Goal: Task Accomplishment & Management: Manage account settings

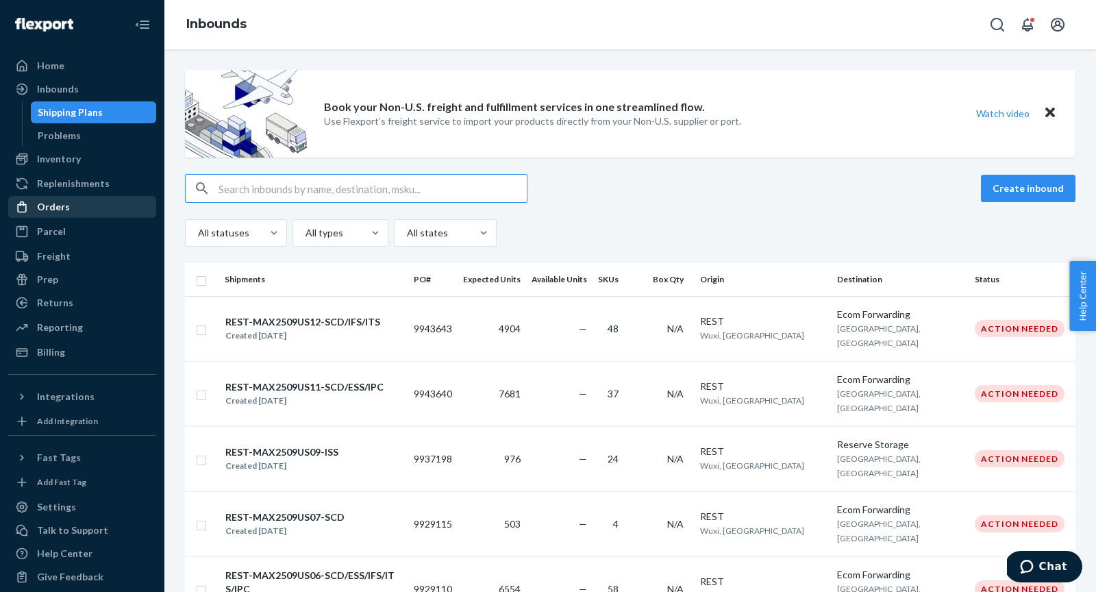
click at [40, 204] on div "Orders" at bounding box center [53, 207] width 33 height 14
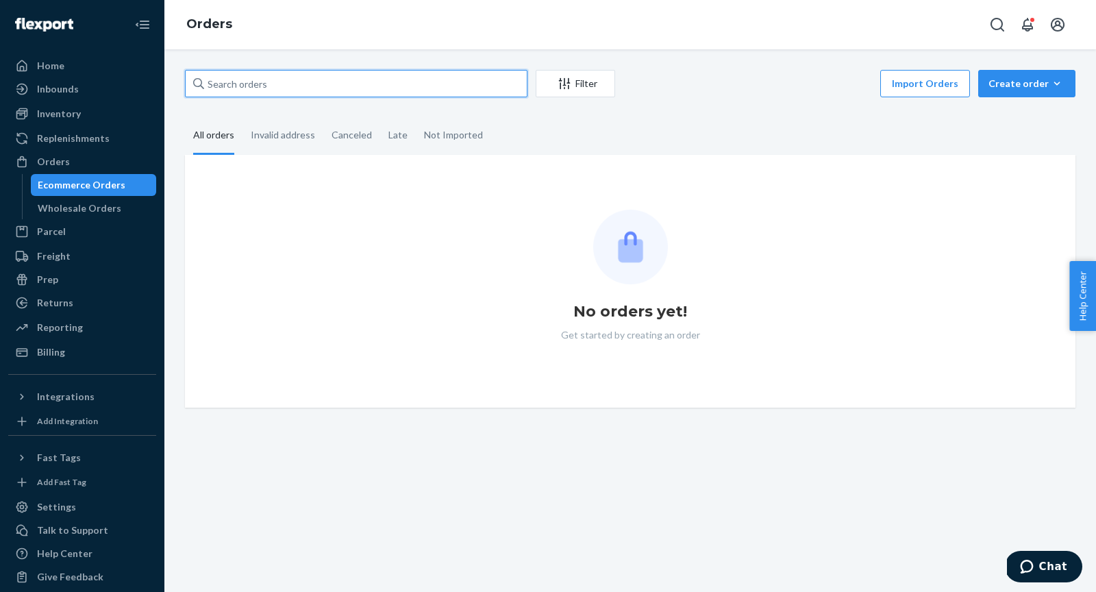
click at [222, 77] on input "text" at bounding box center [356, 83] width 342 height 27
paste input "US25359113"
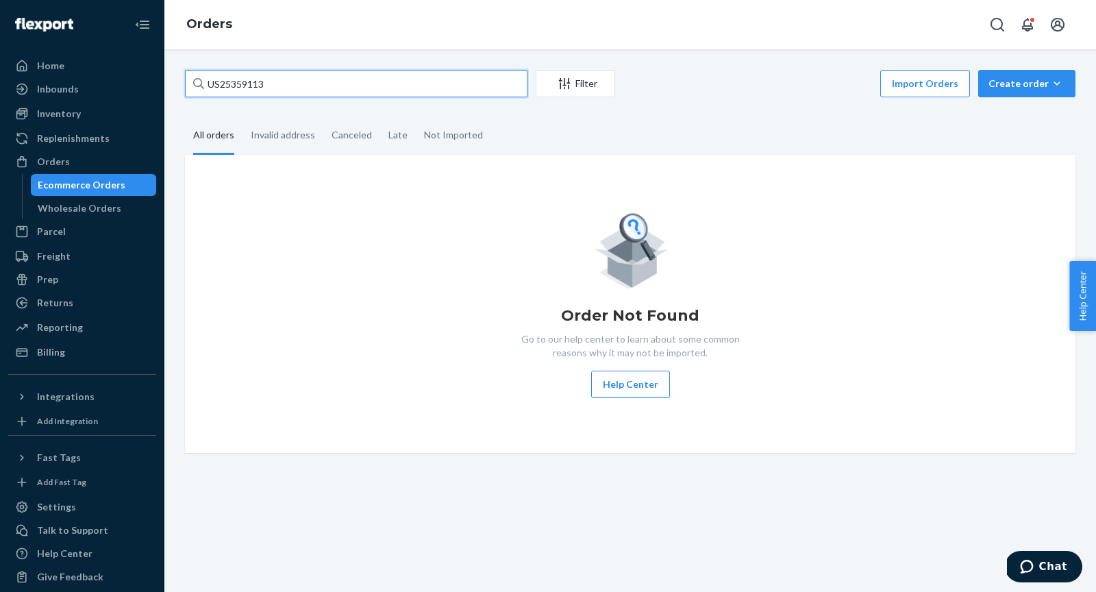
type input "US25359113"
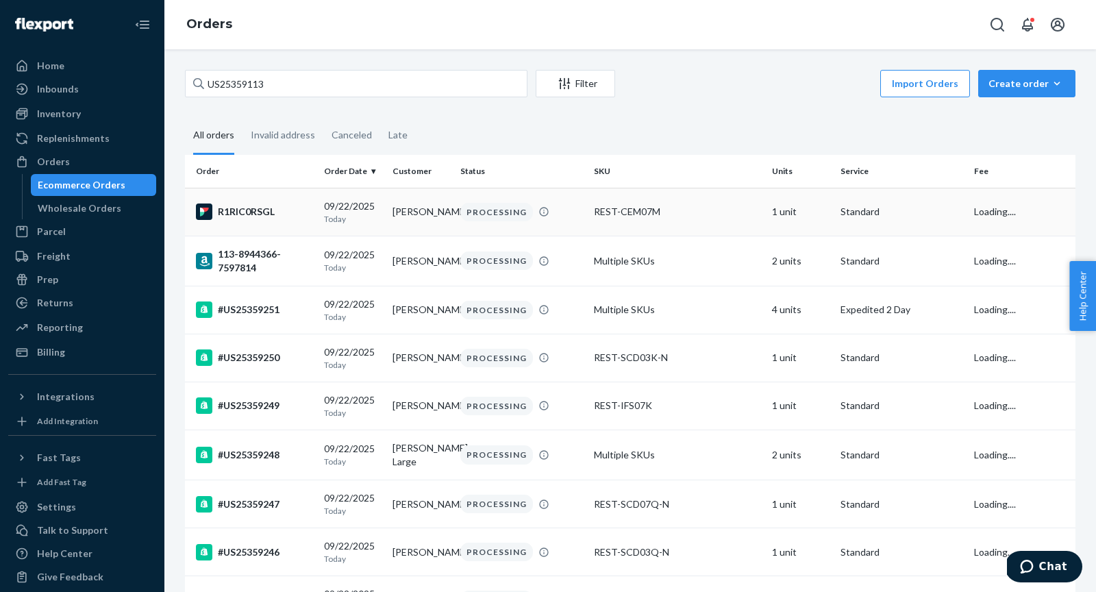
click at [255, 212] on div "R1RIC0RSGL" at bounding box center [254, 211] width 117 height 16
click at [280, 84] on input "US25359113" at bounding box center [356, 83] width 342 height 27
click at [47, 161] on div "Orders" at bounding box center [53, 162] width 33 height 14
click at [48, 108] on div "Inventory" at bounding box center [59, 114] width 44 height 14
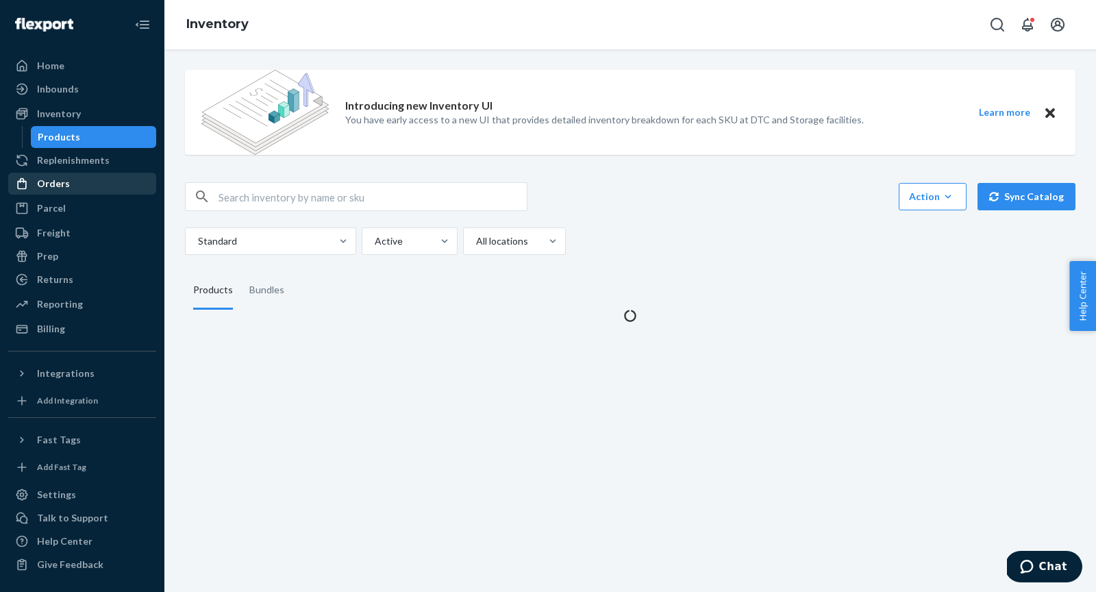
click at [52, 183] on div "Orders" at bounding box center [53, 184] width 33 height 14
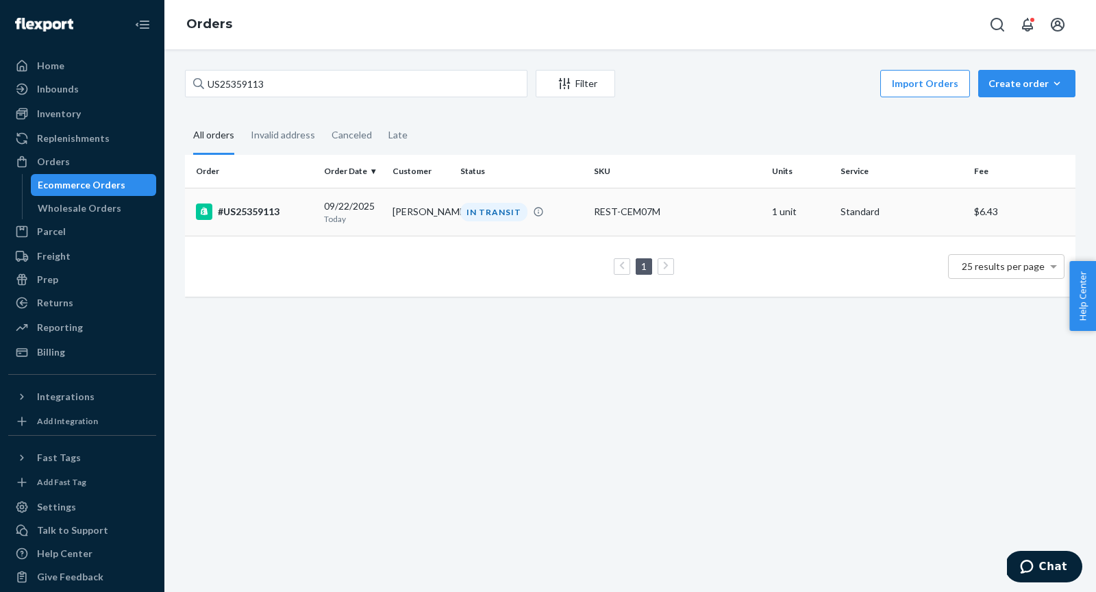
click at [255, 218] on div "#US25359113" at bounding box center [254, 211] width 117 height 16
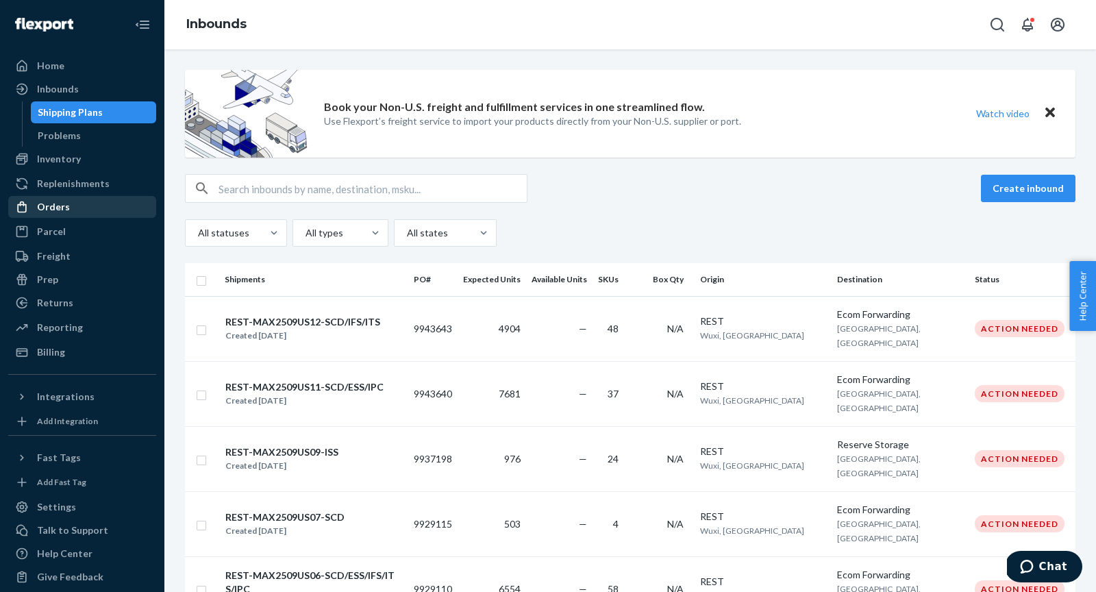
click at [53, 211] on div "Orders" at bounding box center [53, 207] width 33 height 14
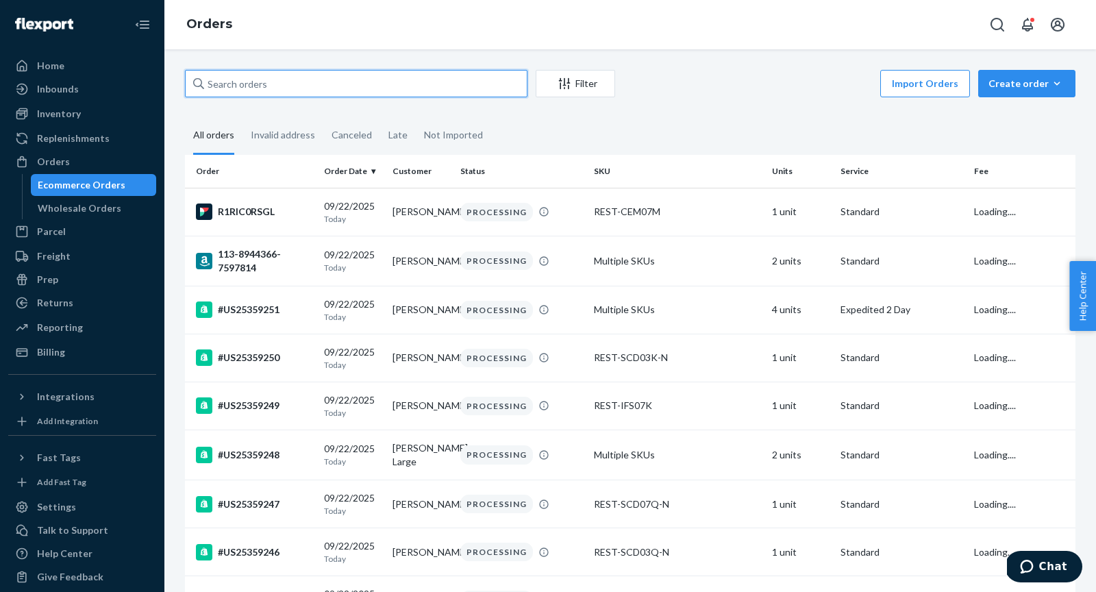
click at [259, 86] on input "text" at bounding box center [356, 83] width 342 height 27
paste input "US25359110"
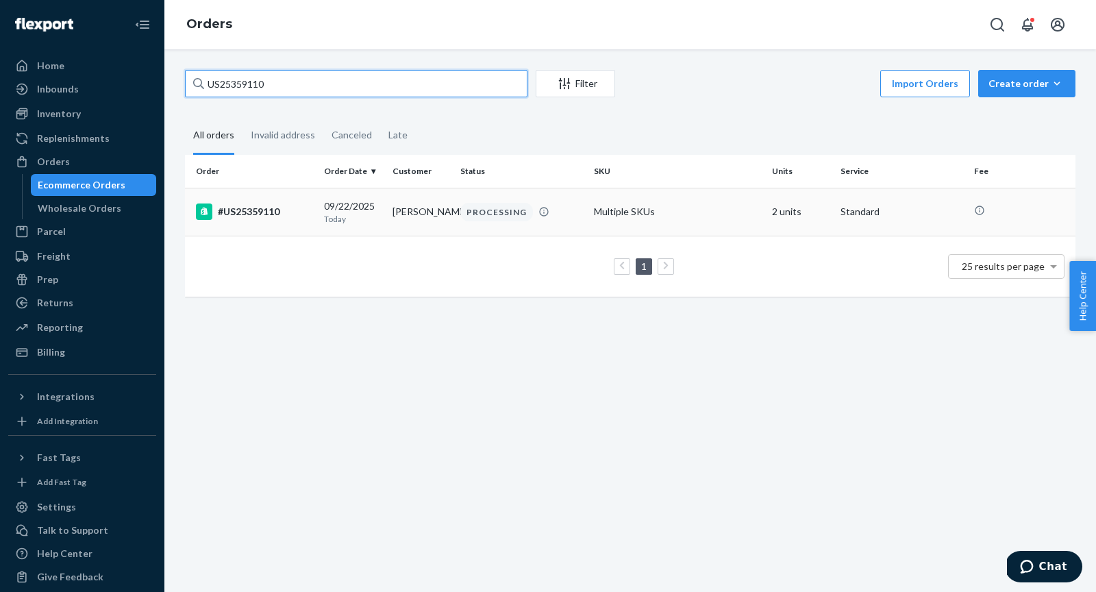
type input "US25359110"
click at [258, 210] on div "#US25359110" at bounding box center [254, 211] width 117 height 16
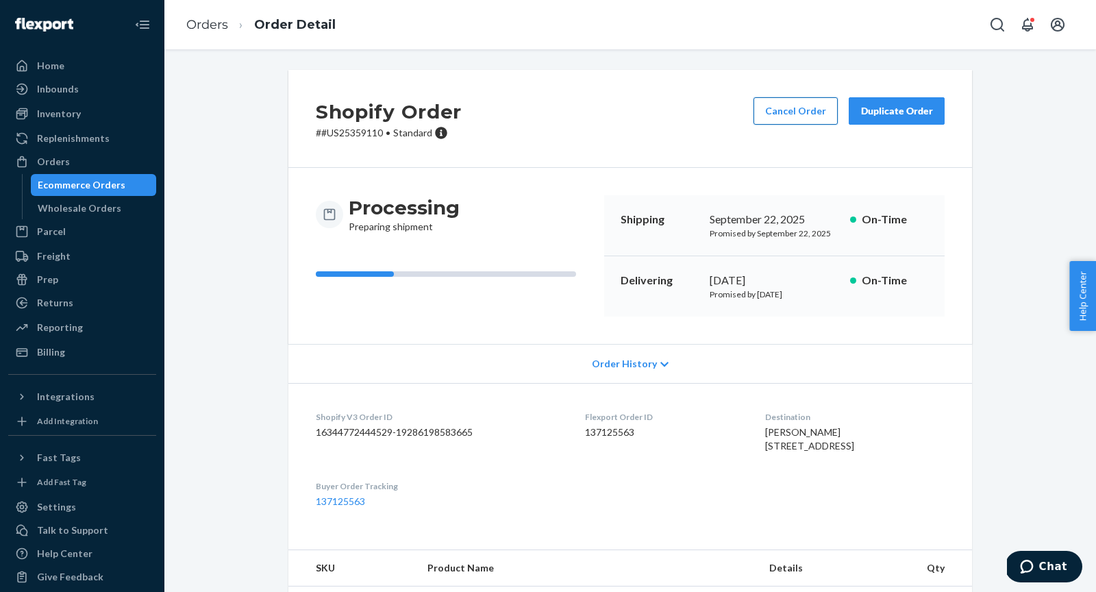
click at [771, 108] on button "Cancel Order" at bounding box center [795, 110] width 84 height 27
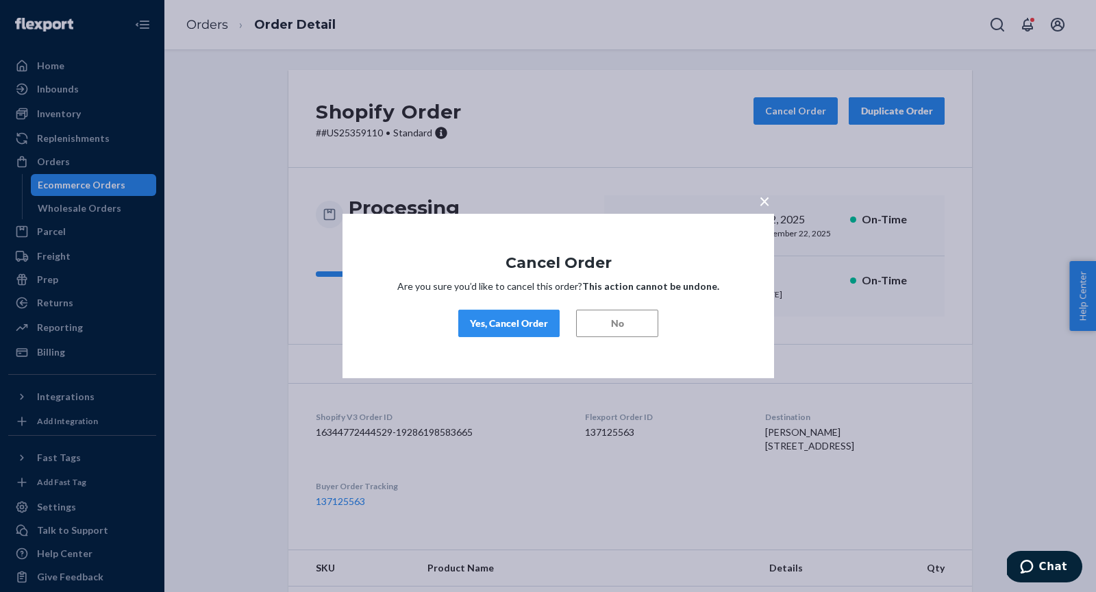
click at [481, 334] on button "Yes, Cancel Order" at bounding box center [508, 323] width 101 height 27
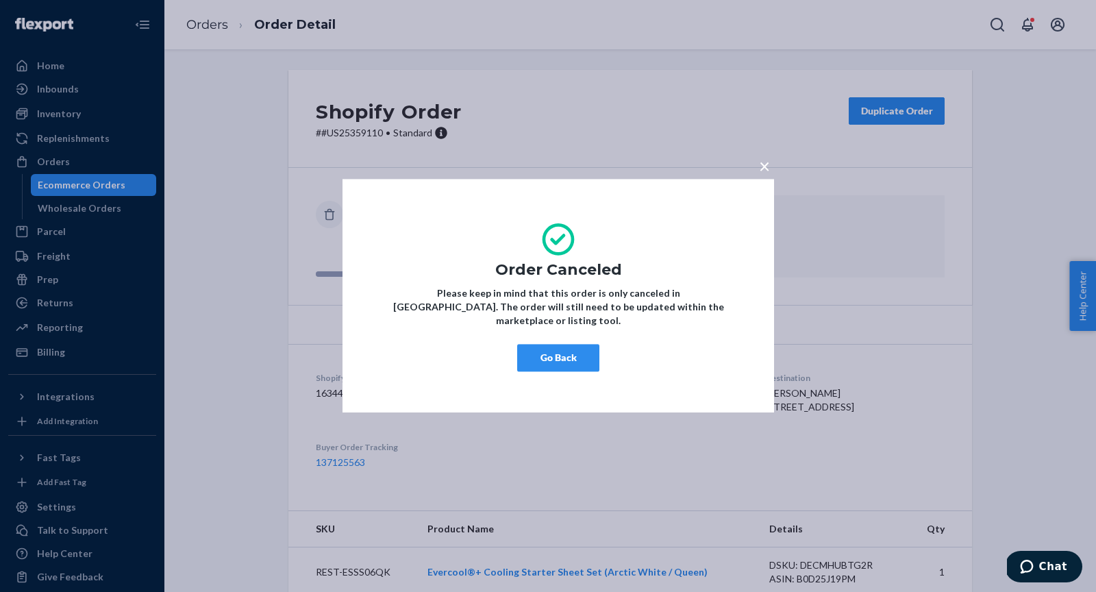
click at [561, 359] on button "Go Back" at bounding box center [558, 357] width 82 height 27
